Goal: Information Seeking & Learning: Learn about a topic

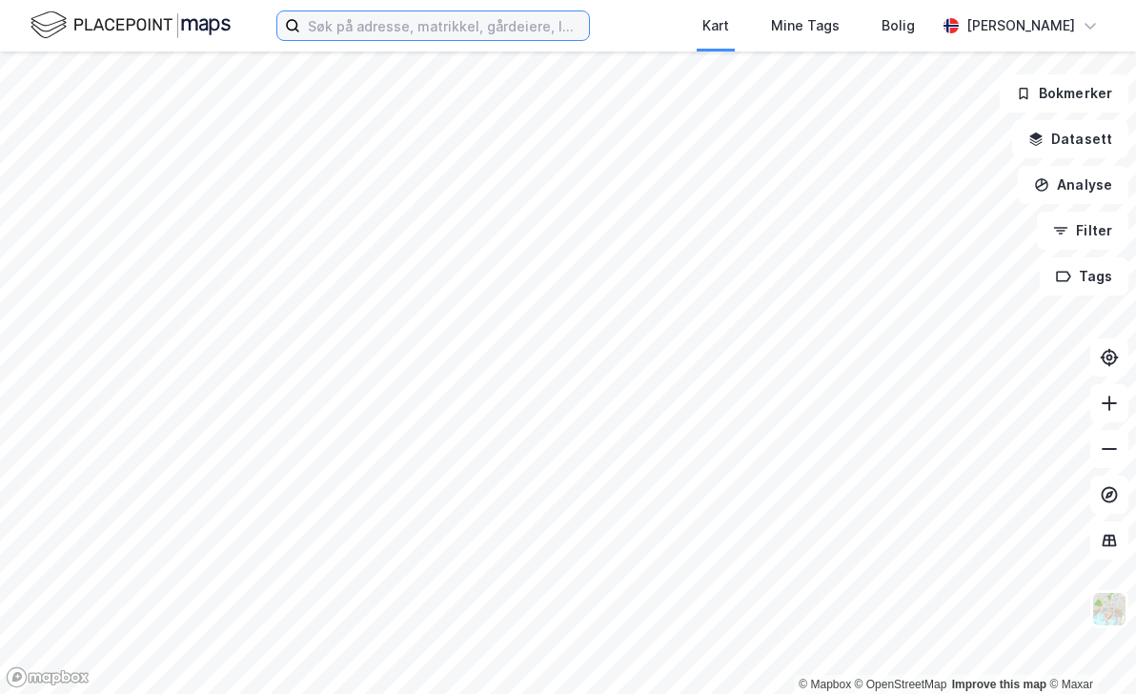
click at [478, 29] on input at bounding box center [444, 25] width 289 height 29
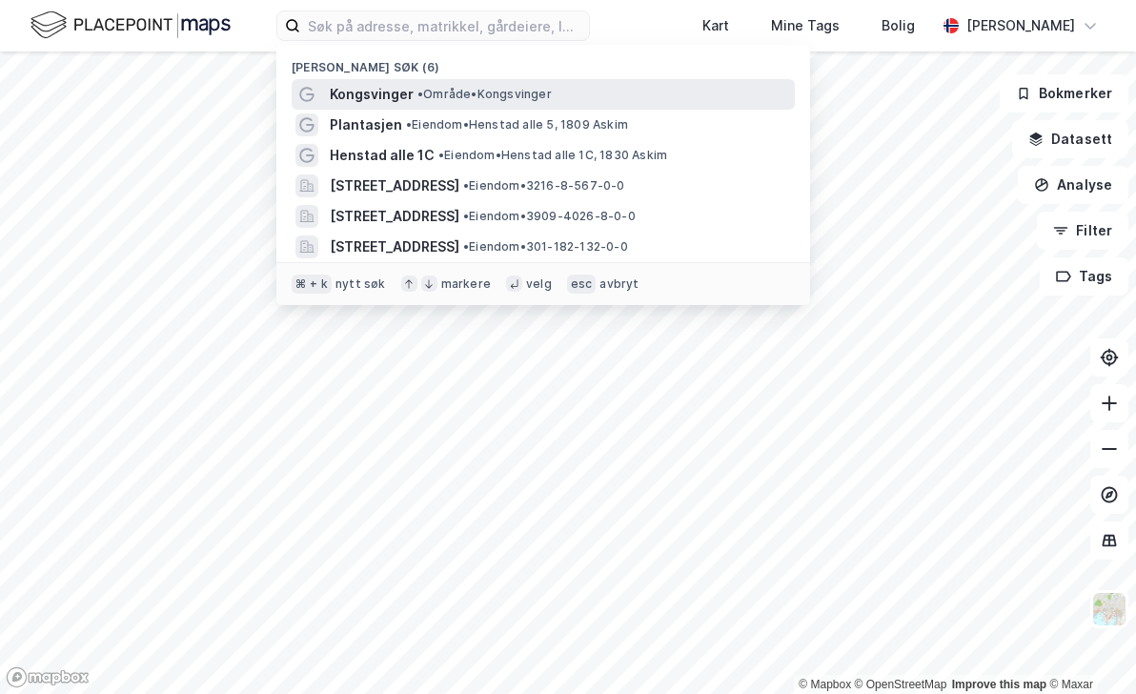
click at [458, 100] on span "• Område • [GEOGRAPHIC_DATA]" at bounding box center [485, 94] width 134 height 15
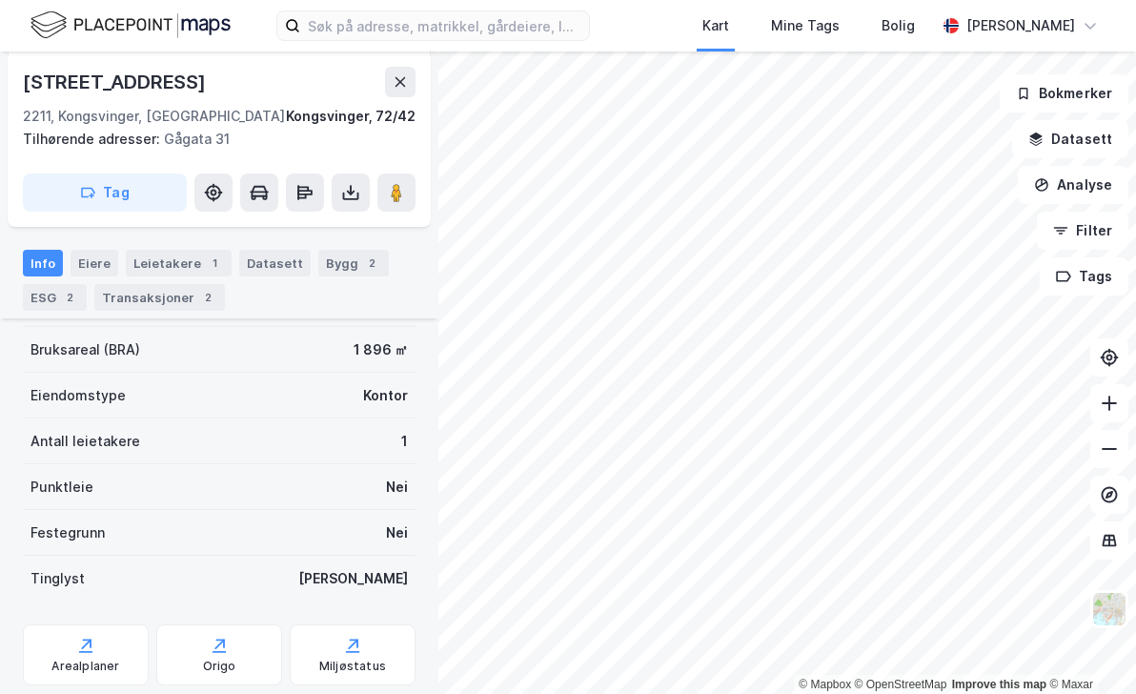
scroll to position [275, 0]
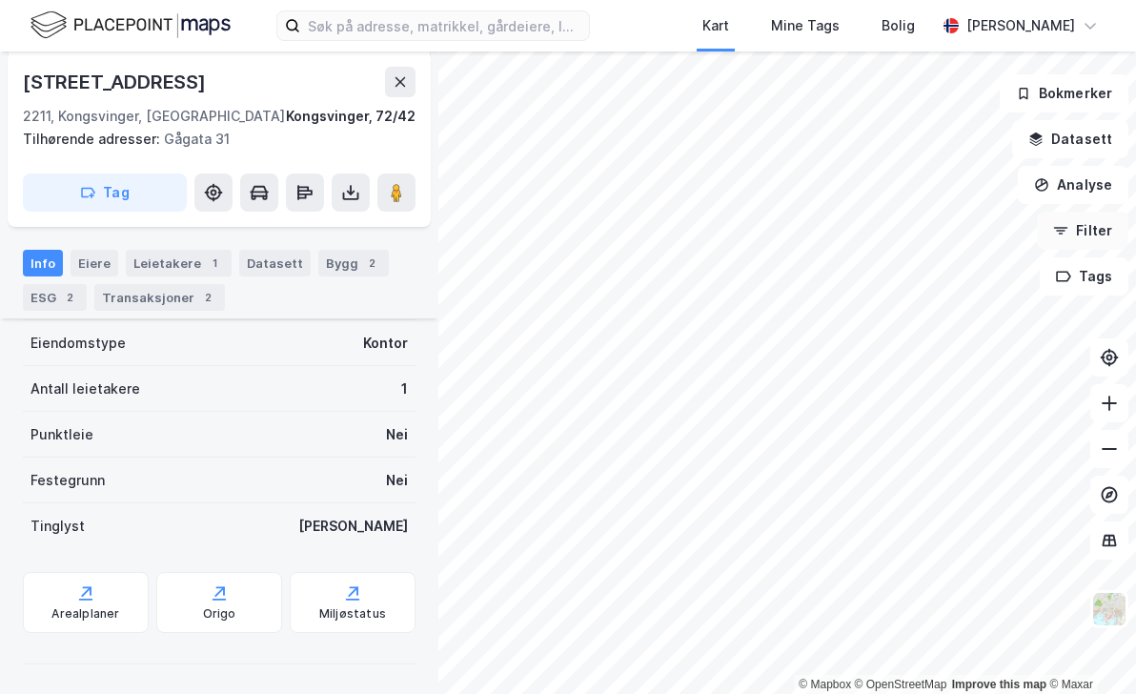
click at [1107, 225] on button "Filter" at bounding box center [1083, 231] width 92 height 38
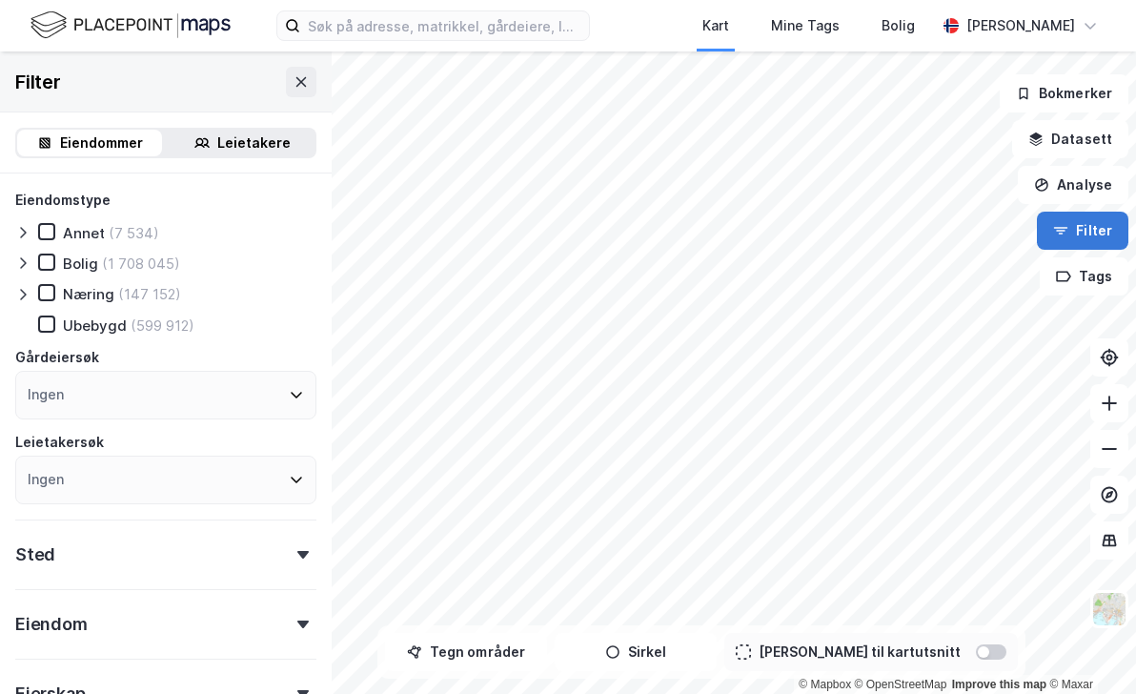
click at [1091, 226] on button "Filter" at bounding box center [1083, 231] width 92 height 38
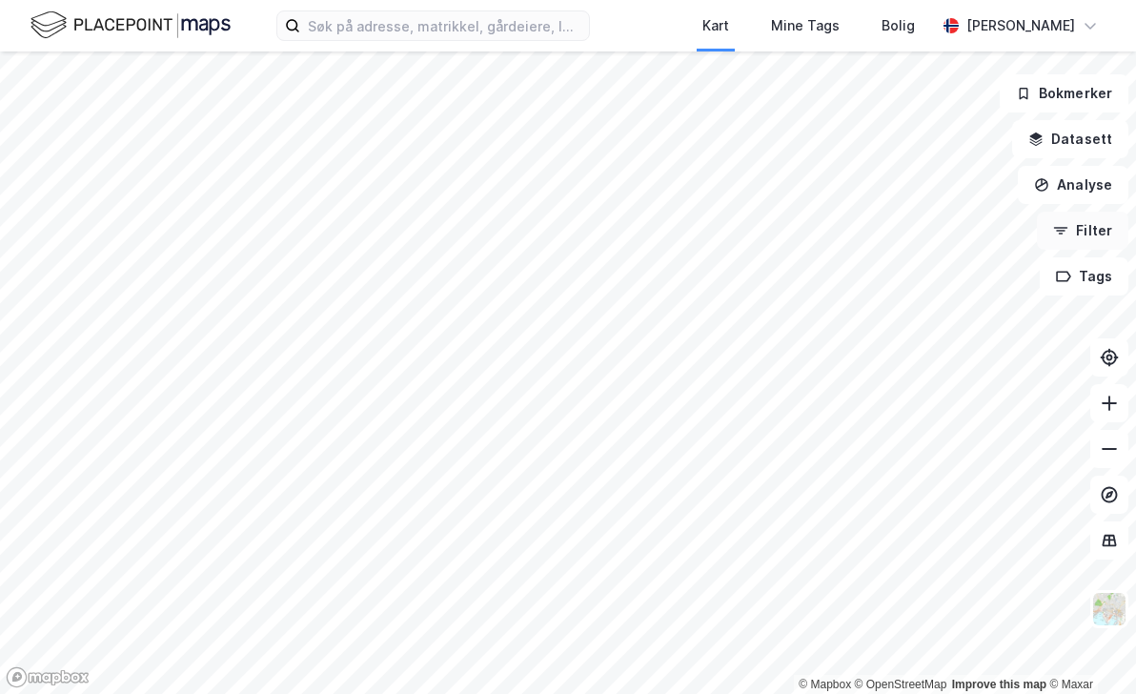
click at [1091, 226] on button "Filter" at bounding box center [1083, 231] width 92 height 38
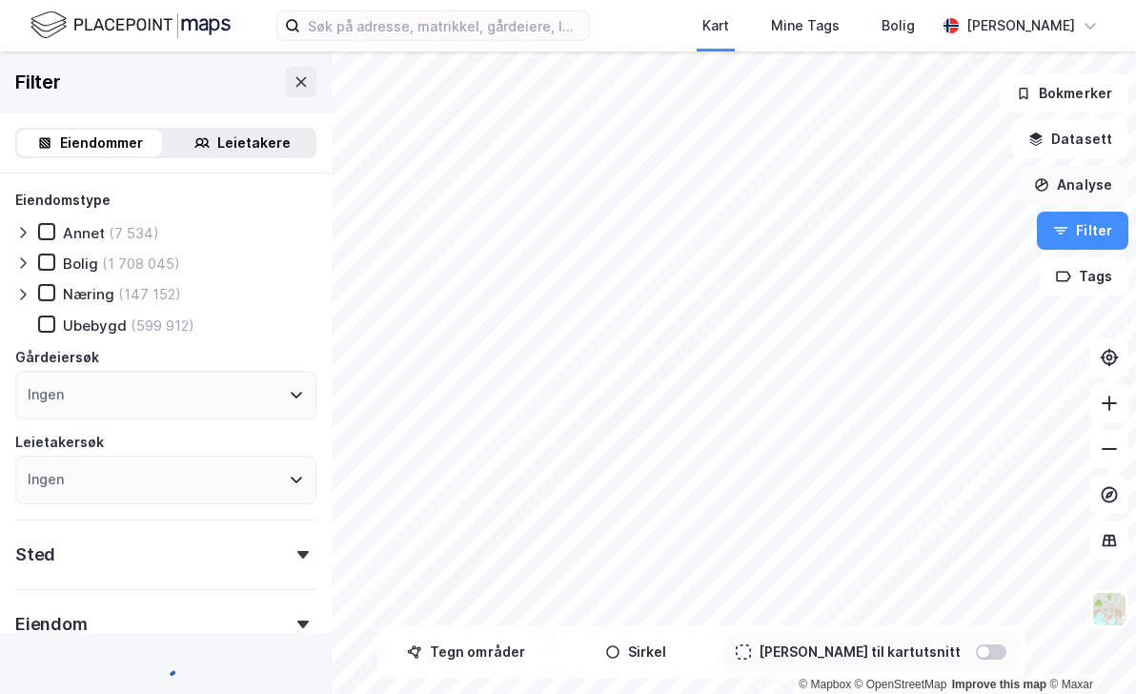
click at [1094, 183] on button "Analyse" at bounding box center [1073, 185] width 111 height 38
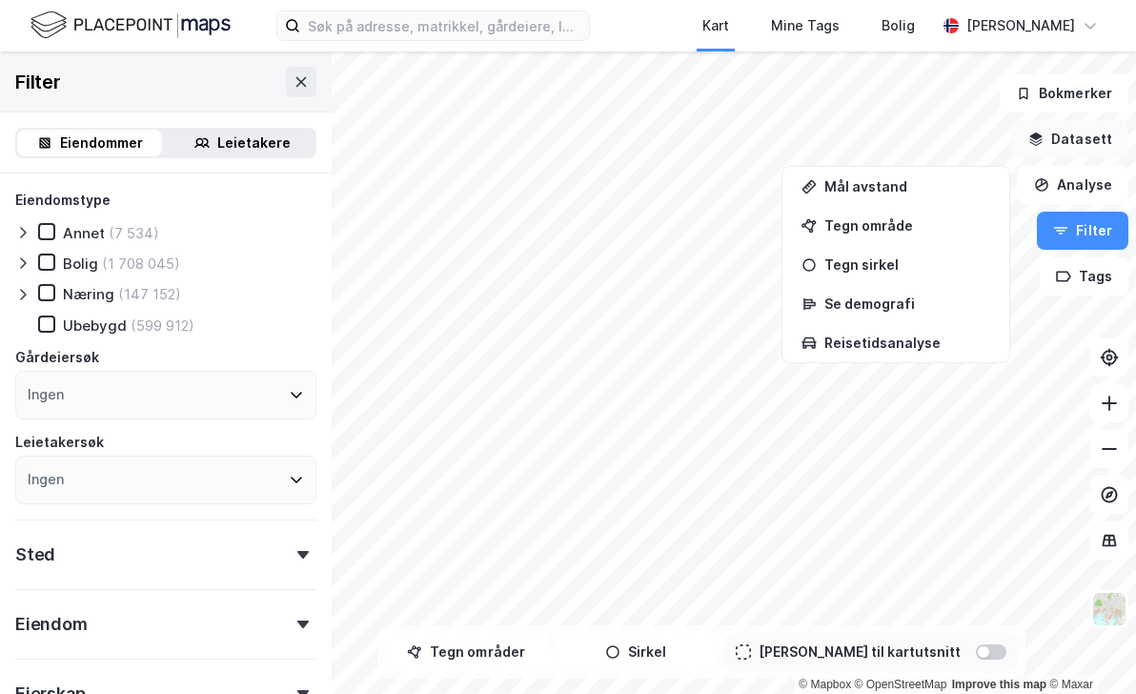
click at [1058, 148] on button "Datasett" at bounding box center [1070, 139] width 116 height 38
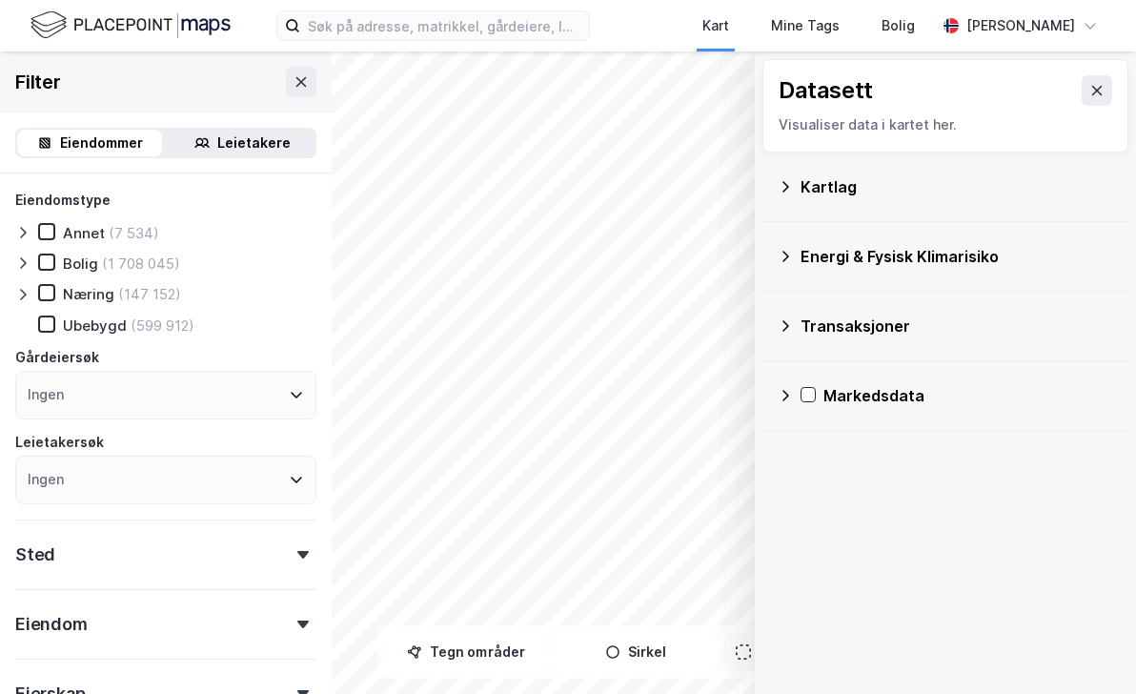
click at [971, 185] on div "Kartlag" at bounding box center [957, 186] width 313 height 23
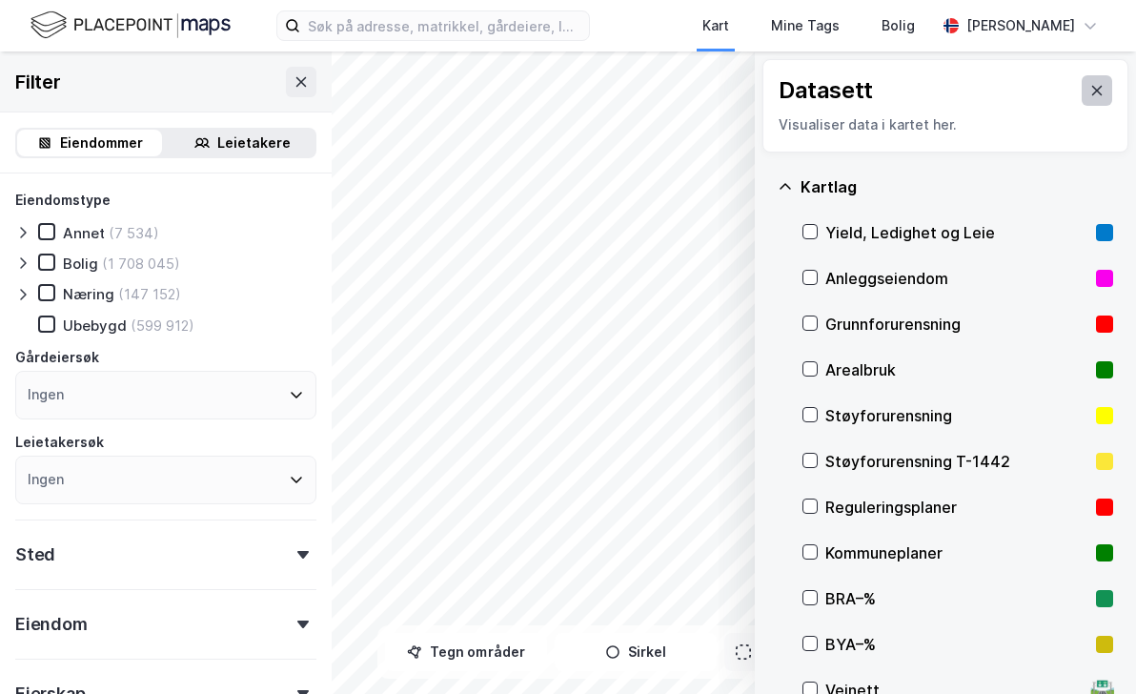
click at [1102, 87] on icon at bounding box center [1097, 90] width 15 height 15
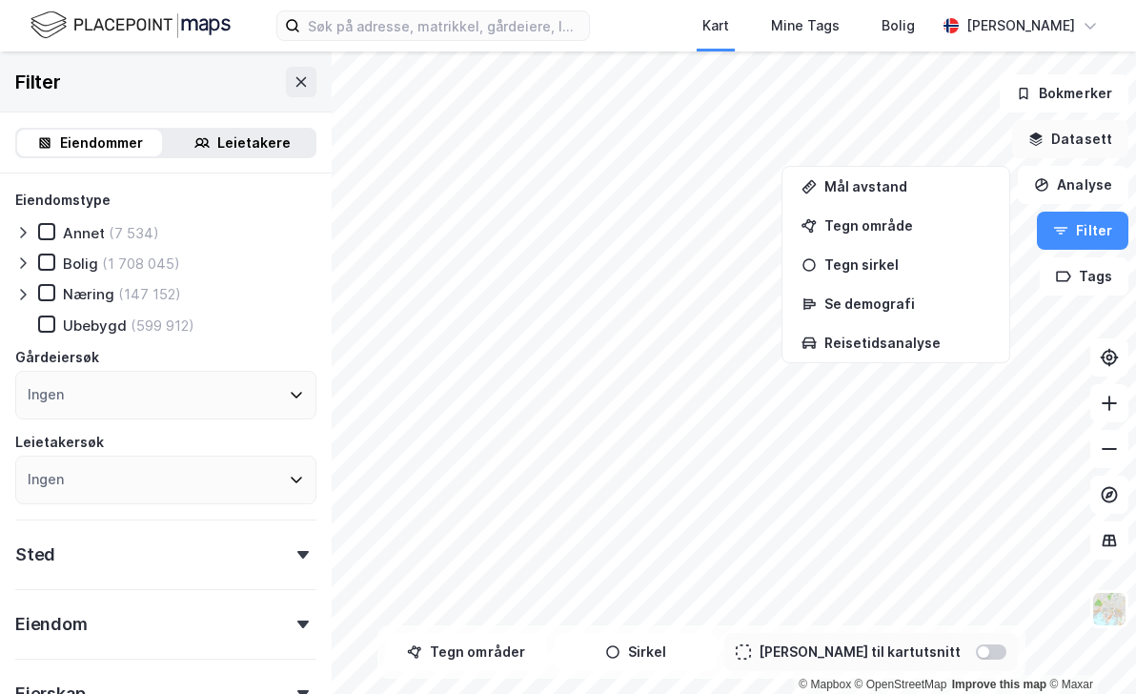
click at [1094, 134] on button "Datasett" at bounding box center [1070, 139] width 116 height 38
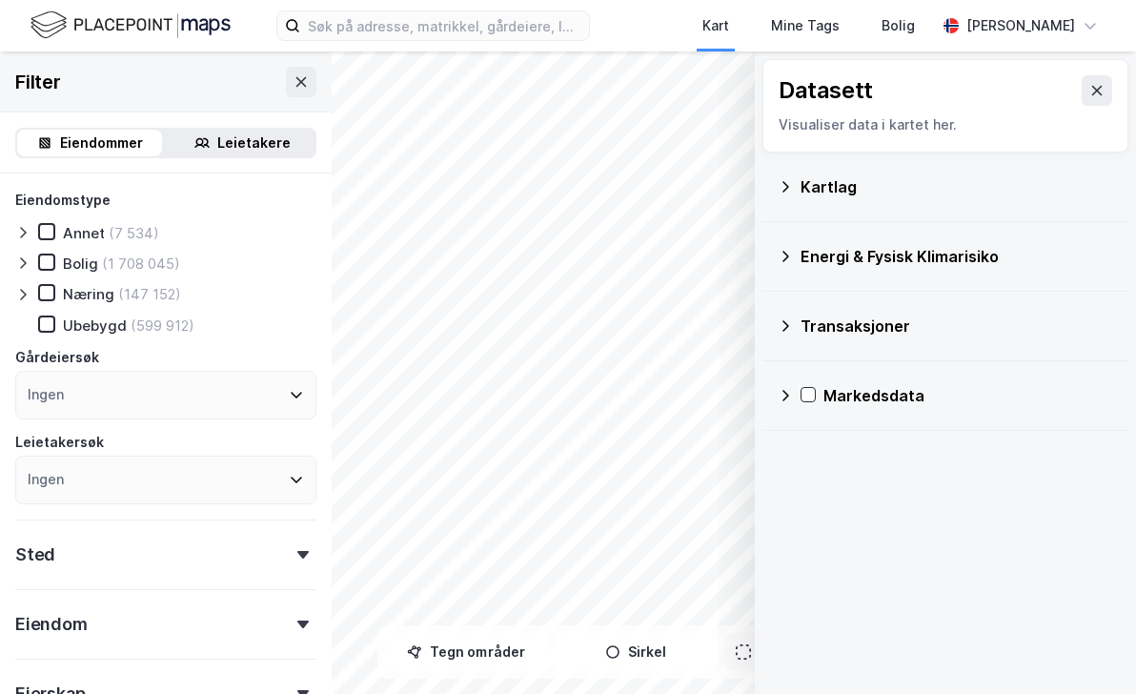
click at [989, 324] on div "Transaksjoner" at bounding box center [957, 326] width 313 height 23
